Goal: Contribute content: Add original content to the website for others to see

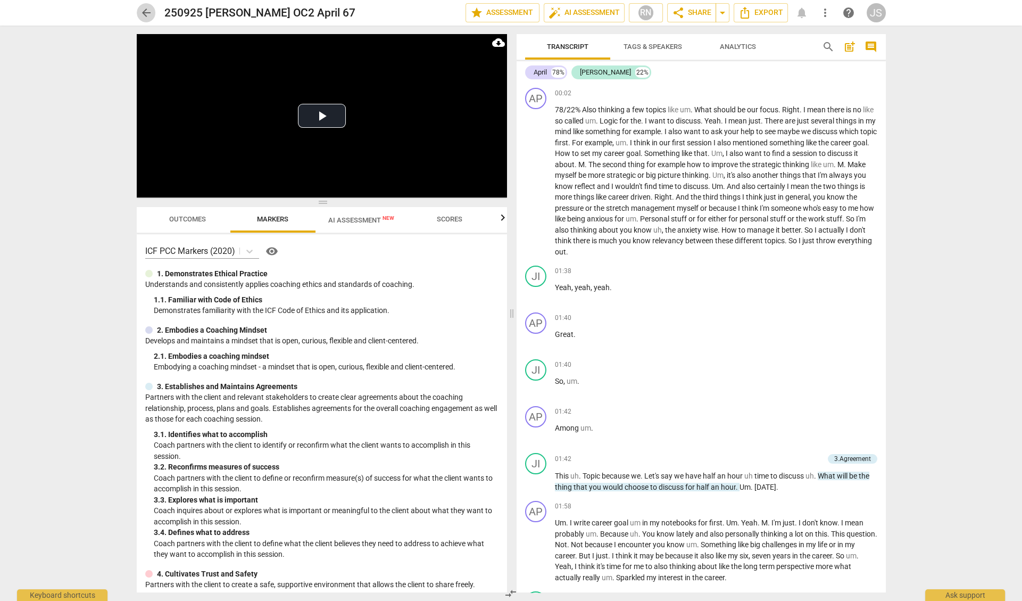
click at [145, 11] on span "arrow_back" at bounding box center [146, 12] width 13 height 13
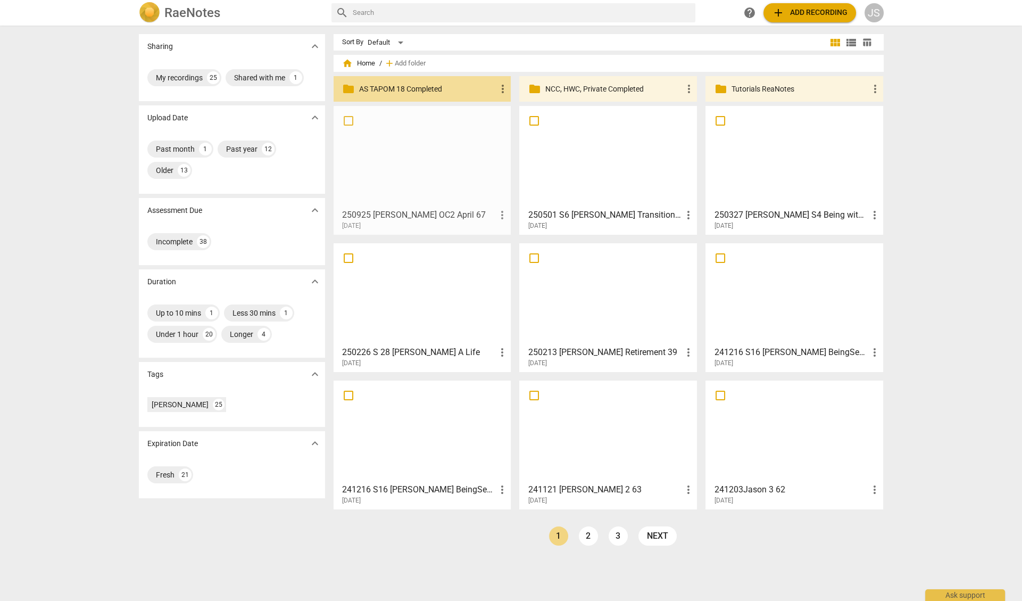
drag, startPoint x: 417, startPoint y: 161, endPoint x: 417, endPoint y: 142, distance: 19.7
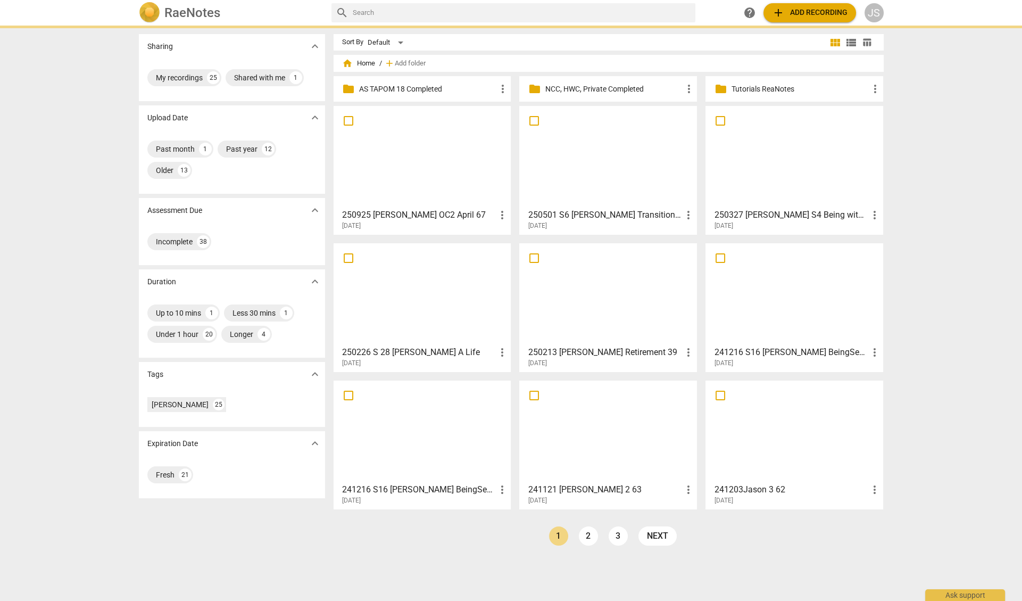
click at [413, 88] on p "AS TAPOM 18 Completed" at bounding box center [427, 89] width 137 height 11
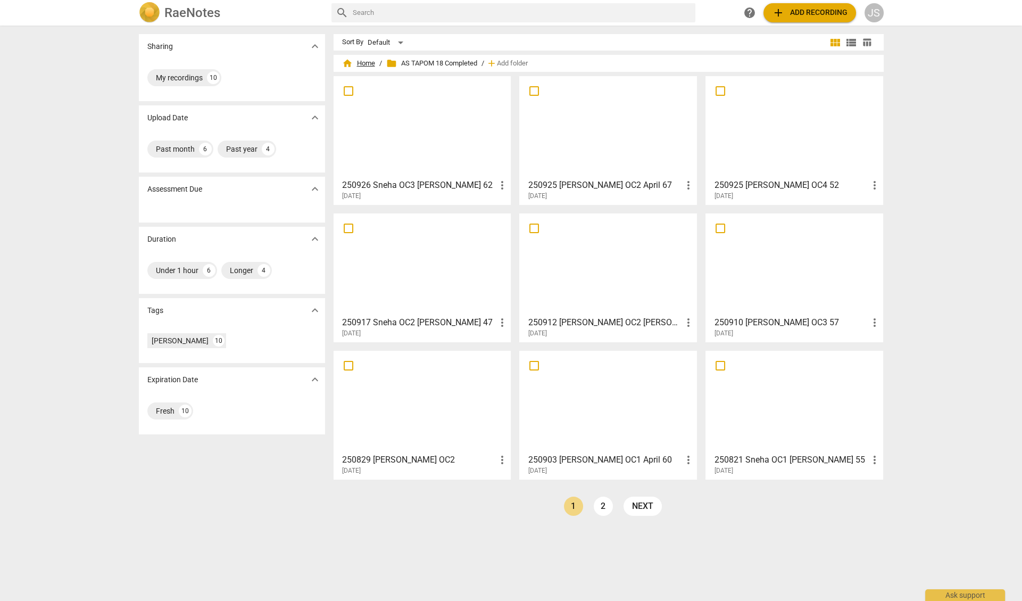
click at [363, 64] on span "home Home" at bounding box center [358, 63] width 33 height 11
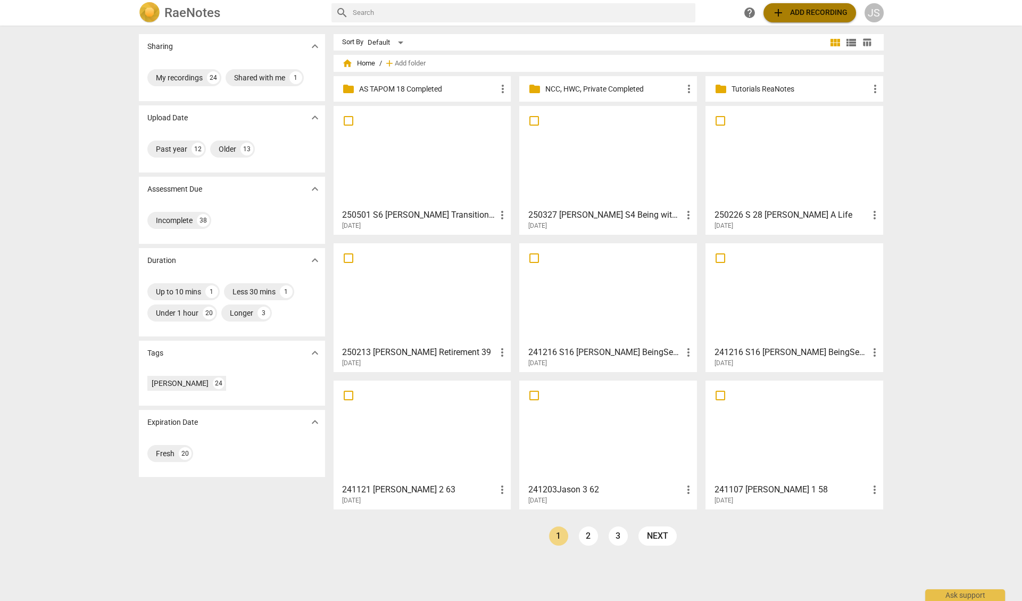
click at [801, 15] on span "add Add recording" at bounding box center [810, 12] width 76 height 13
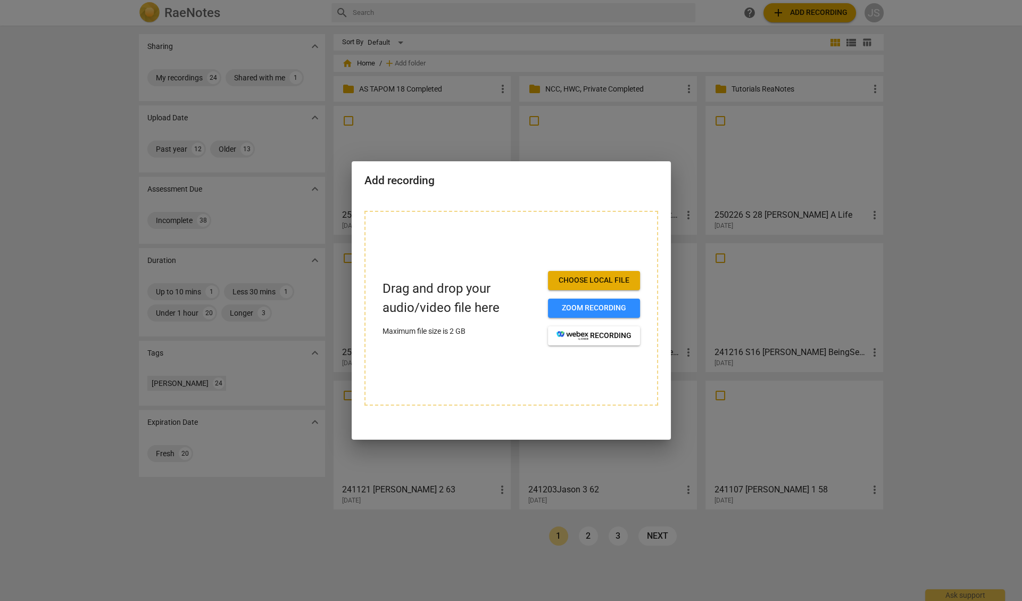
click at [598, 276] on span "Choose local file" at bounding box center [593, 280] width 75 height 11
click at [576, 277] on span "Choose local file" at bounding box center [593, 280] width 75 height 11
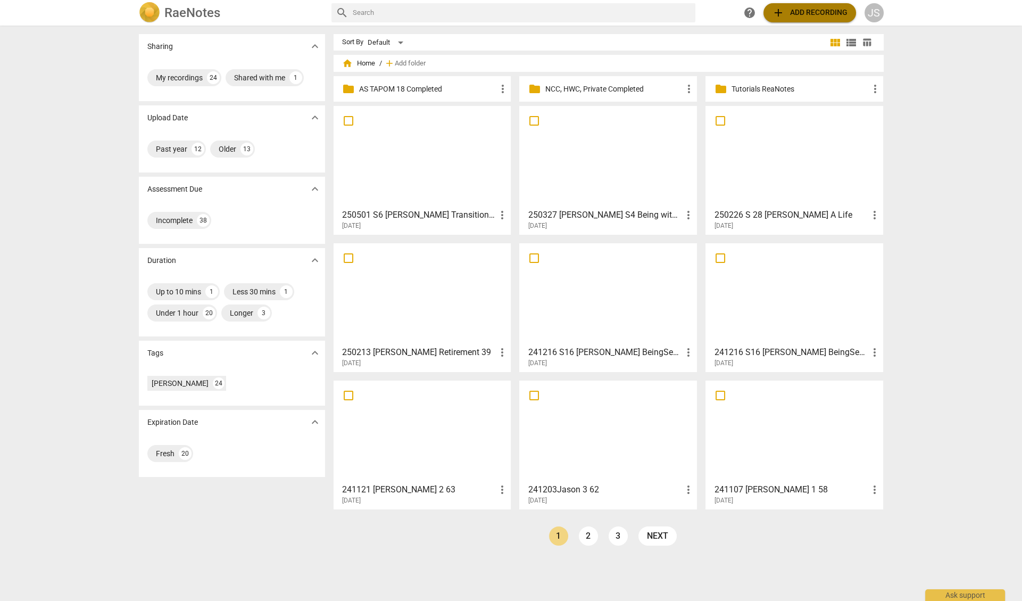
click at [804, 10] on span "add Add recording" at bounding box center [810, 12] width 76 height 13
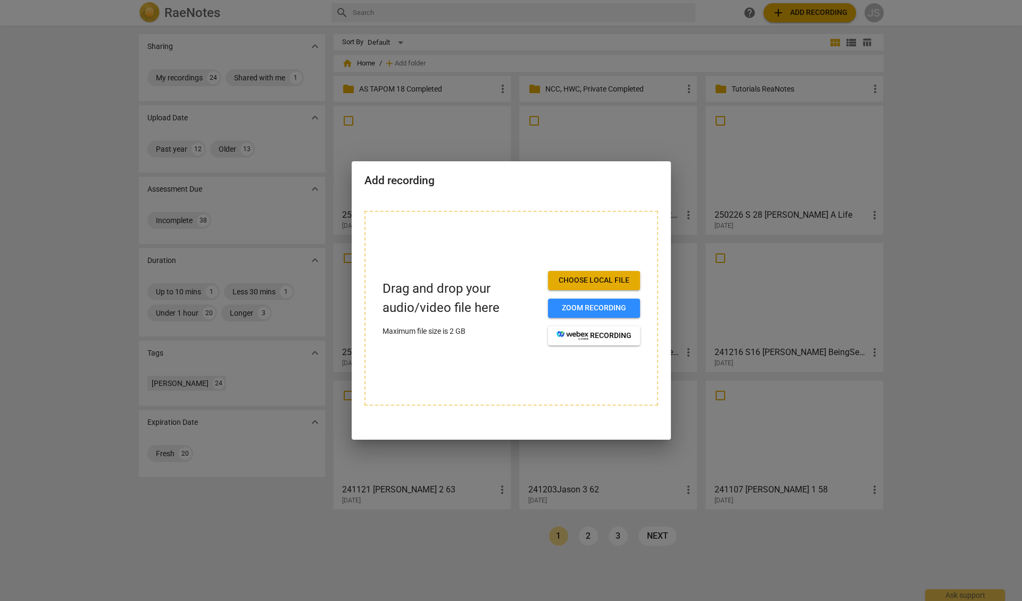
click at [598, 280] on span "Choose local file" at bounding box center [593, 280] width 75 height 11
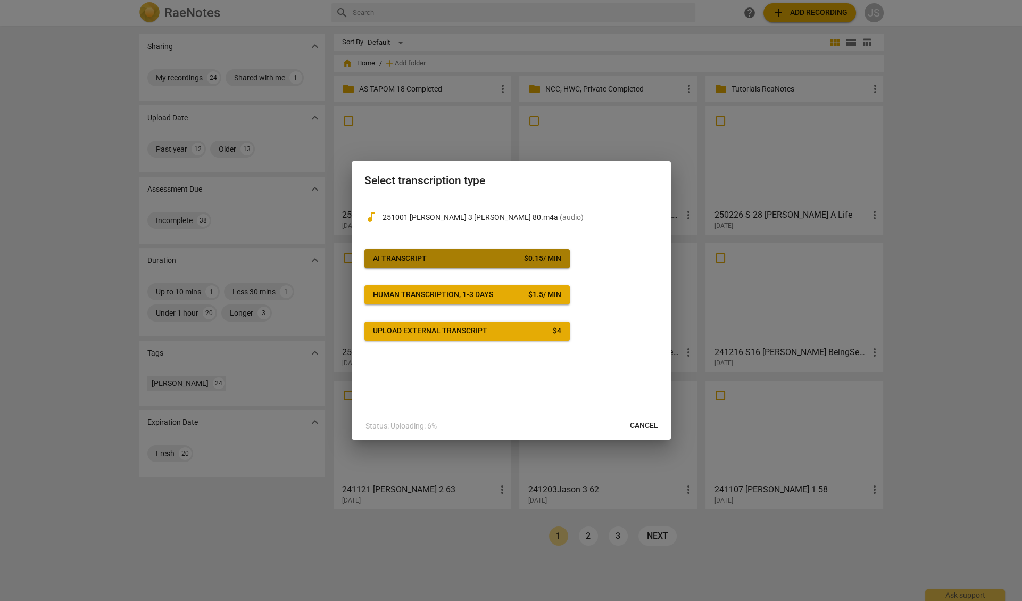
click at [484, 255] on span "AI Transcript $ 0.15 / min" at bounding box center [467, 258] width 188 height 11
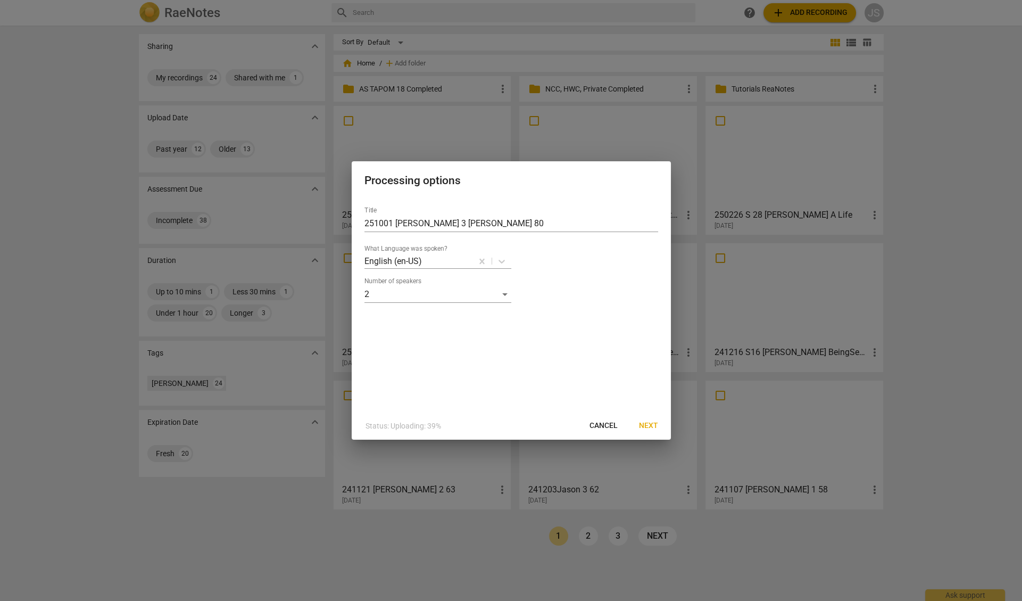
click at [651, 425] on span "Next" at bounding box center [648, 425] width 19 height 11
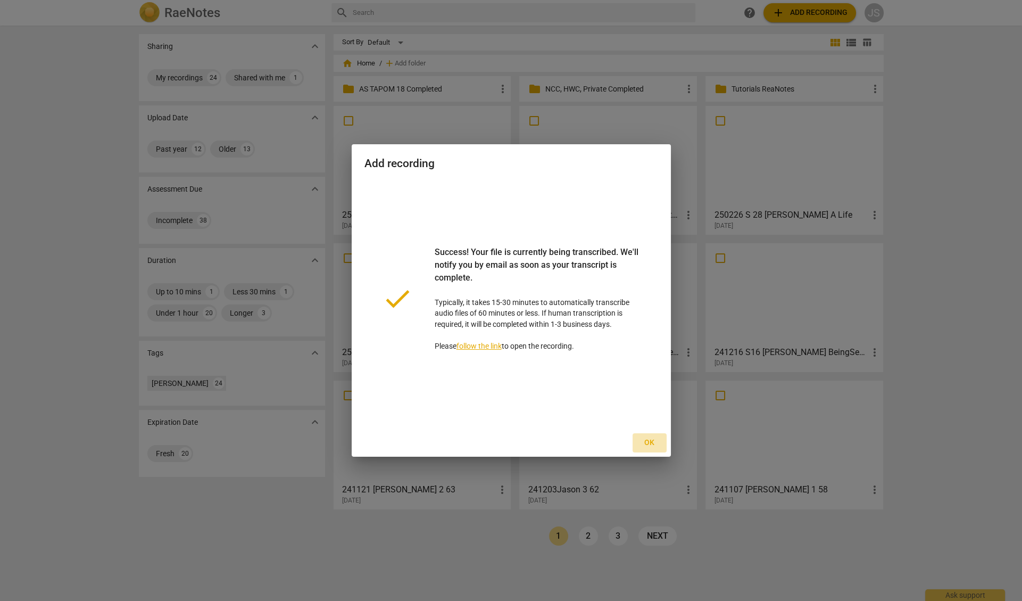
click at [649, 442] on span "Ok" at bounding box center [649, 442] width 17 height 11
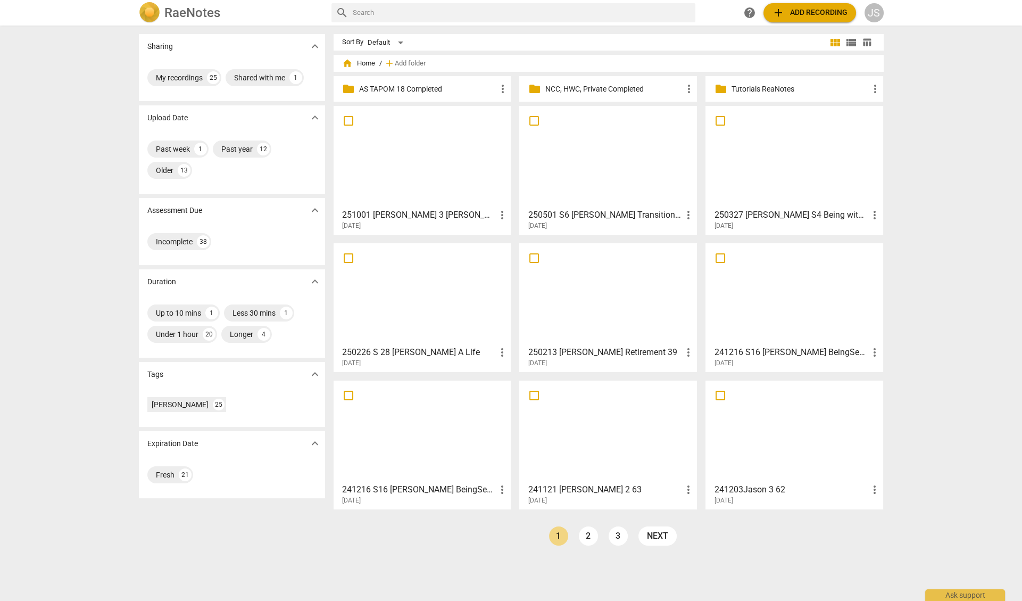
click at [412, 144] on div at bounding box center [422, 157] width 170 height 94
